Goal: Register for event/course

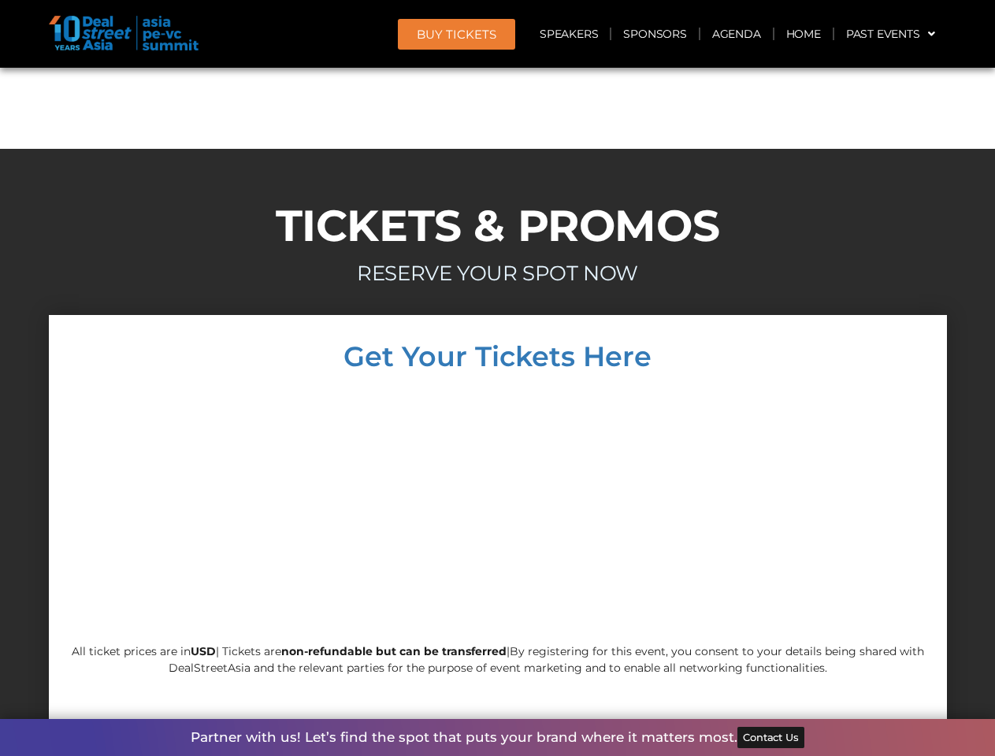
scroll to position [13468, 0]
